Goal: Transaction & Acquisition: Obtain resource

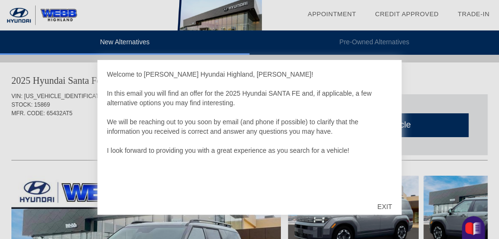
click at [384, 203] on div "EXIT" at bounding box center [385, 206] width 34 height 29
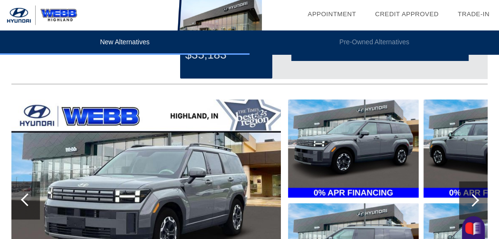
scroll to position [114, 0]
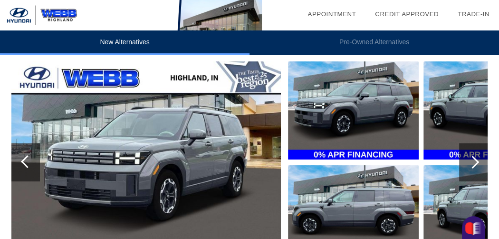
click at [475, 161] on div at bounding box center [472, 161] width 13 height 13
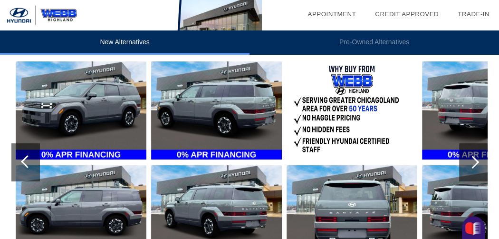
click at [475, 161] on div at bounding box center [472, 161] width 13 height 13
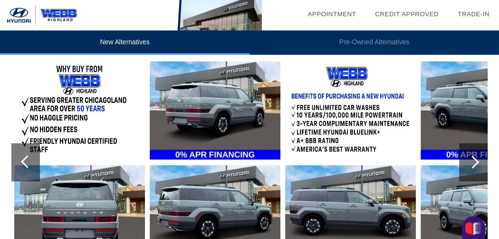
click at [472, 160] on div at bounding box center [472, 161] width 13 height 13
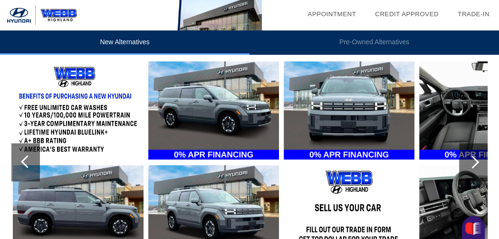
click at [477, 161] on div at bounding box center [472, 161] width 13 height 13
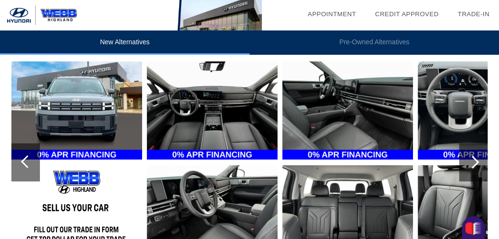
click at [477, 161] on div at bounding box center [472, 161] width 13 height 13
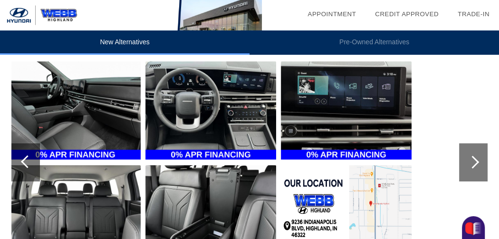
click at [475, 161] on div at bounding box center [472, 161] width 13 height 13
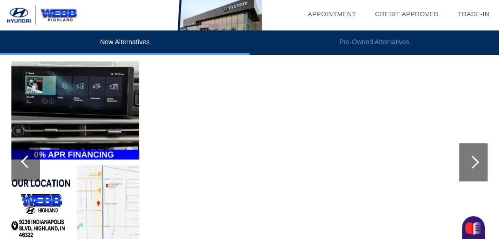
click at [474, 161] on div at bounding box center [472, 161] width 13 height 13
click at [27, 157] on div at bounding box center [27, 161] width 13 height 13
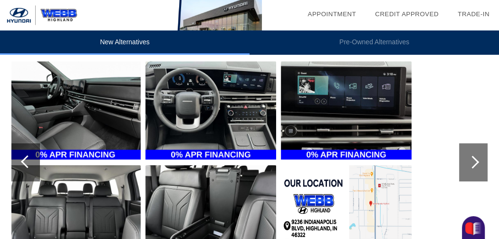
click at [24, 161] on div at bounding box center [27, 161] width 13 height 13
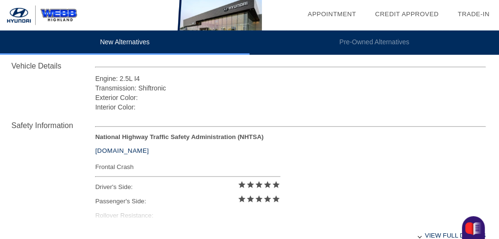
scroll to position [380, 0]
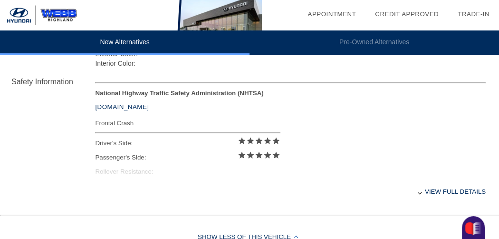
click at [446, 188] on div "View full details" at bounding box center [290, 191] width 391 height 23
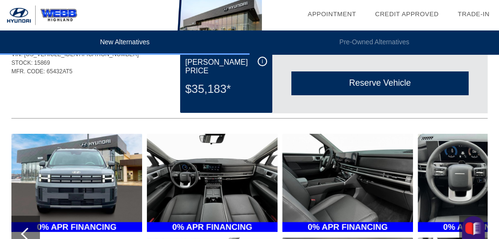
scroll to position [0, 0]
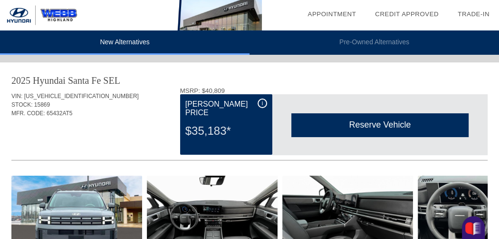
click at [245, 102] on div "[PERSON_NAME] Price" at bounding box center [226, 108] width 82 height 20
click at [210, 121] on div "$35,183*" at bounding box center [226, 130] width 82 height 25
click at [476, 11] on link "Trade-In" at bounding box center [474, 13] width 32 height 7
